Goal: Information Seeking & Learning: Learn about a topic

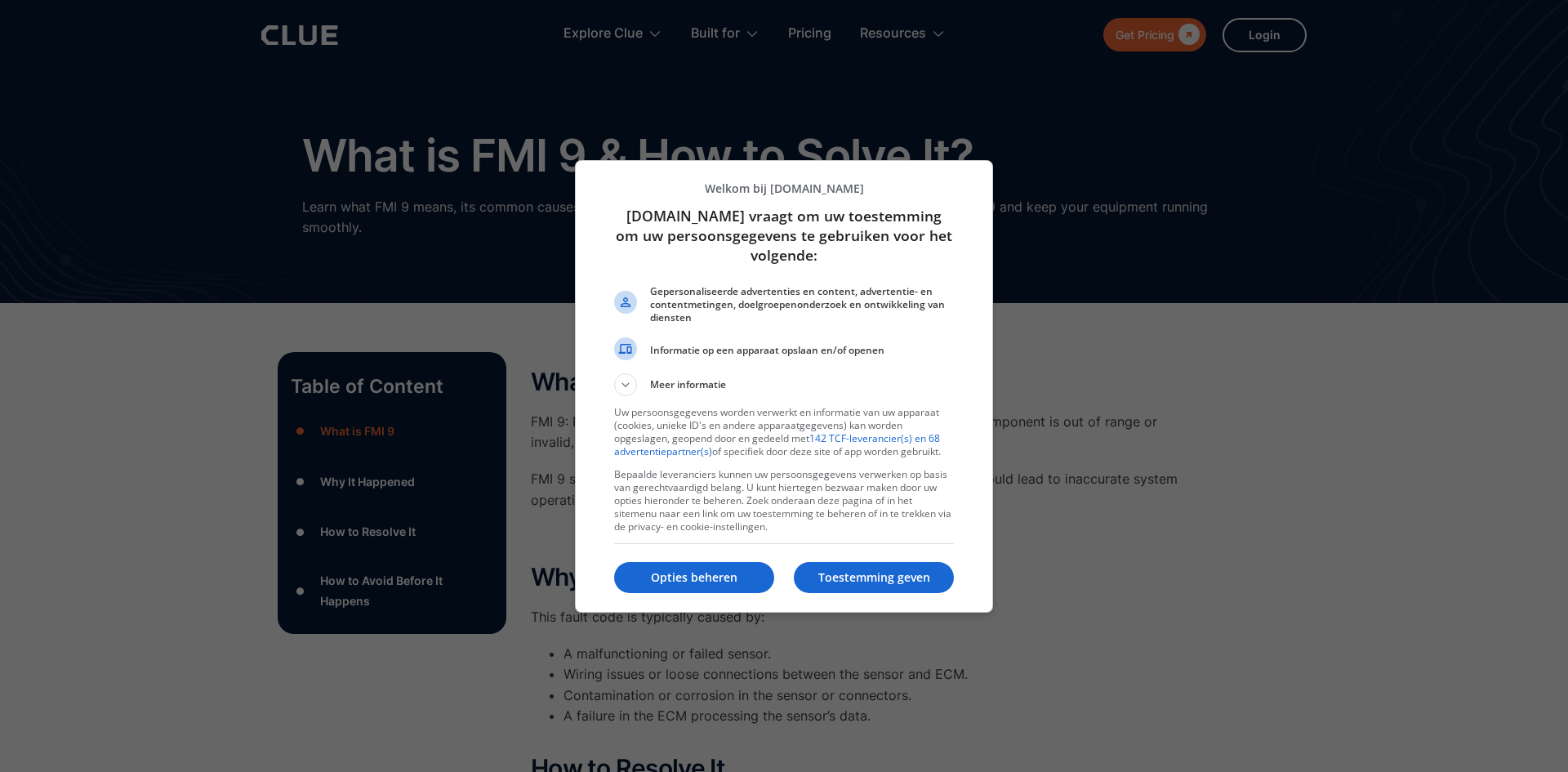
drag, startPoint x: 855, startPoint y: 579, endPoint x: 840, endPoint y: 576, distance: 15.3
click at [855, 579] on p "Toestemming geven" at bounding box center [874, 578] width 160 height 17
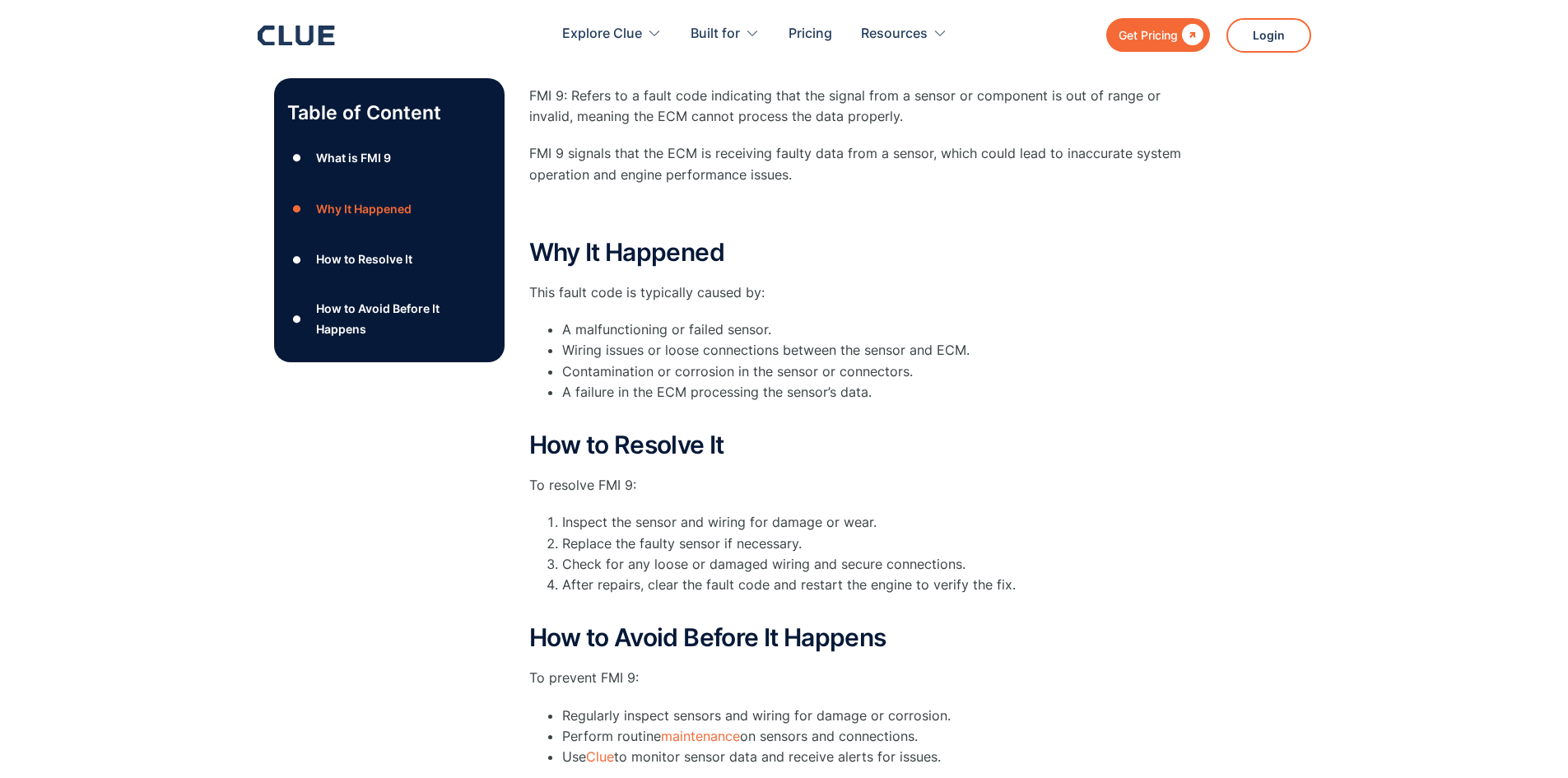
scroll to position [247, 0]
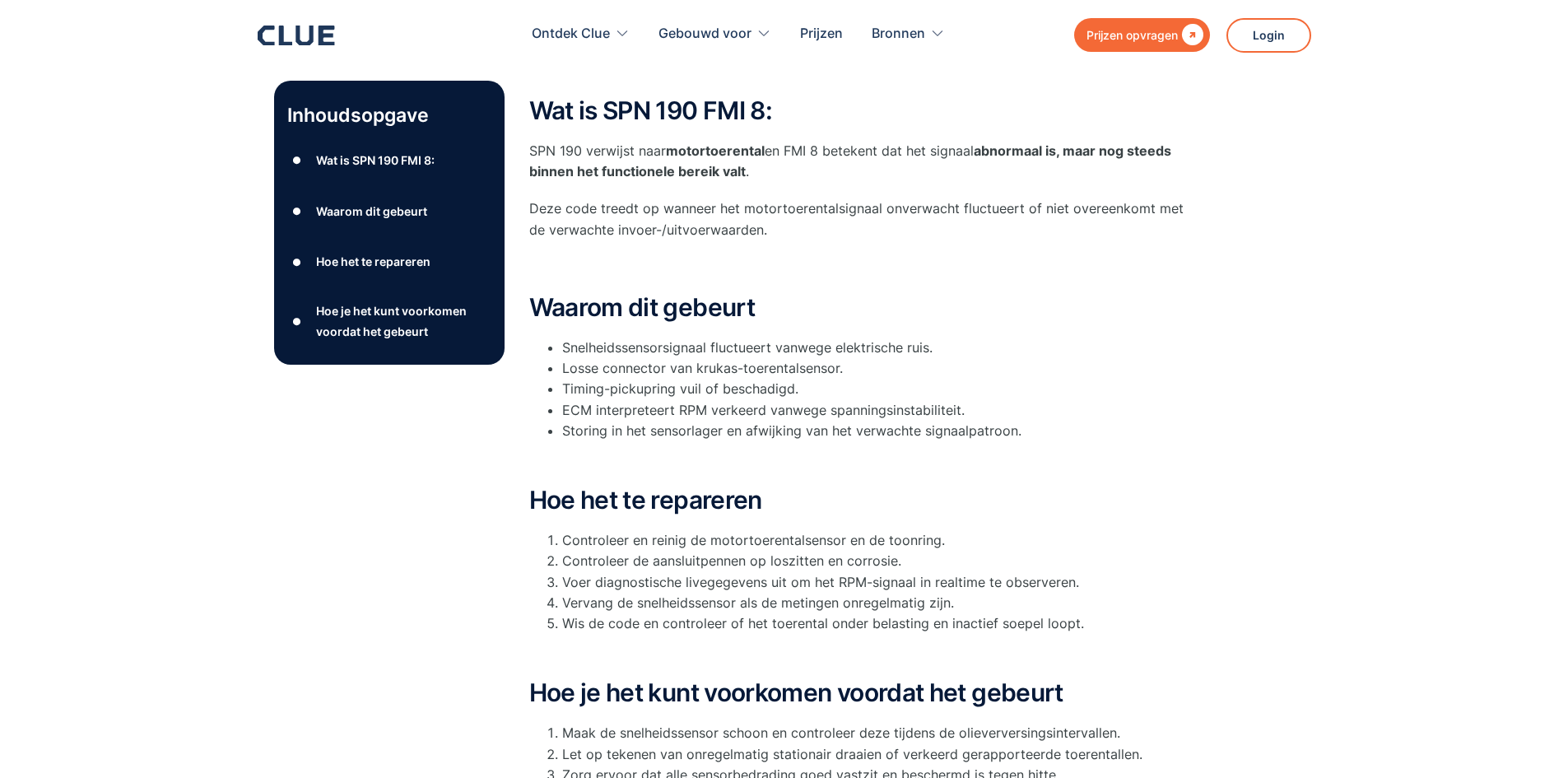
scroll to position [110, 0]
